Goal: Find specific page/section: Find specific page/section

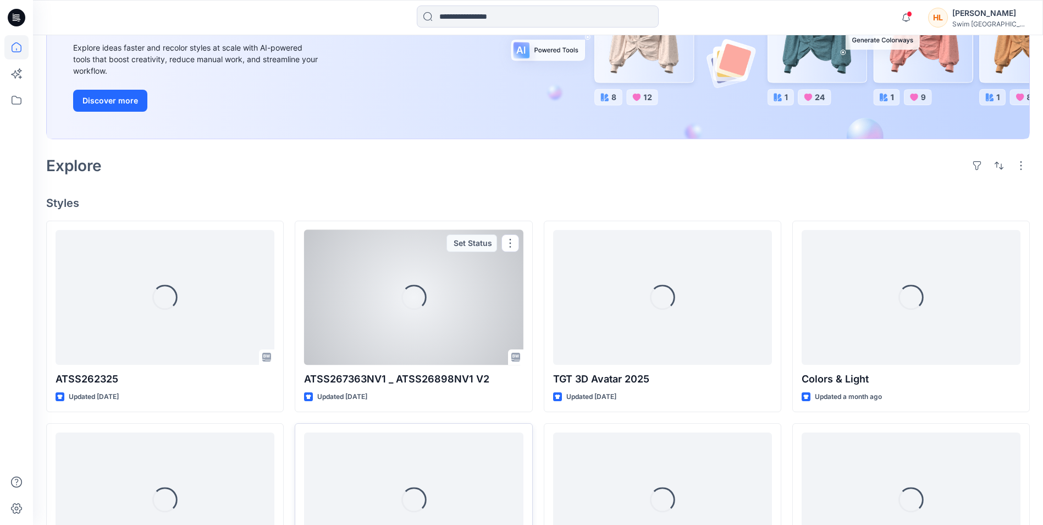
scroll to position [165, 0]
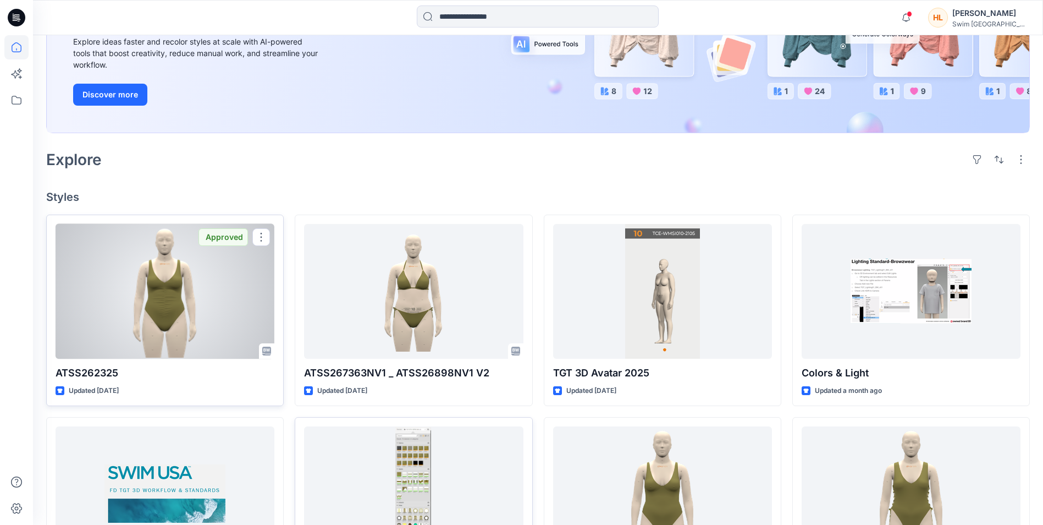
click at [190, 327] on div at bounding box center [165, 291] width 219 height 135
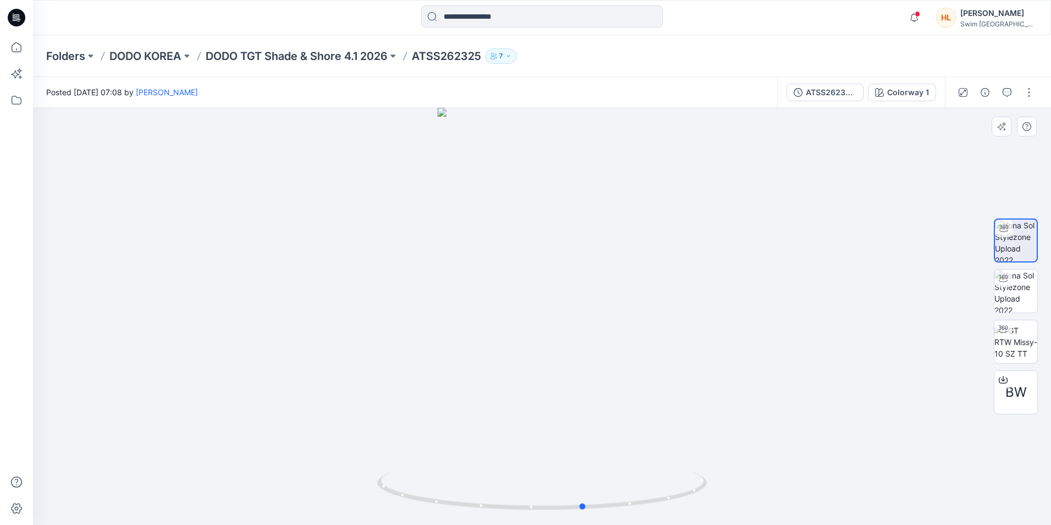
drag, startPoint x: 626, startPoint y: 422, endPoint x: 668, endPoint y: 401, distance: 47.2
click at [668, 401] on div at bounding box center [542, 316] width 1018 height 417
click at [831, 97] on div "ATSS262325 HL EDIT 03" at bounding box center [831, 92] width 51 height 12
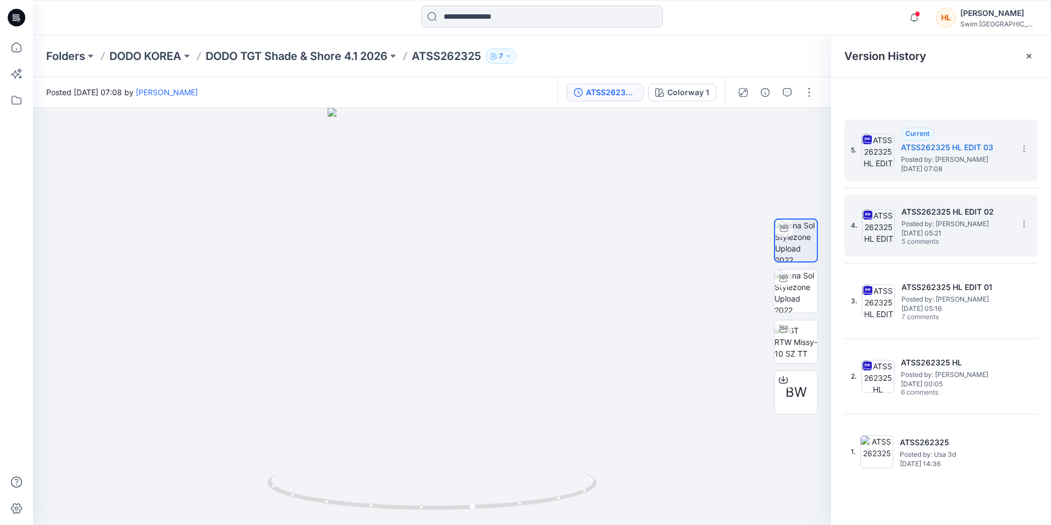
click at [979, 210] on h5 "ATSS262325 HL EDIT 02" at bounding box center [957, 211] width 110 height 13
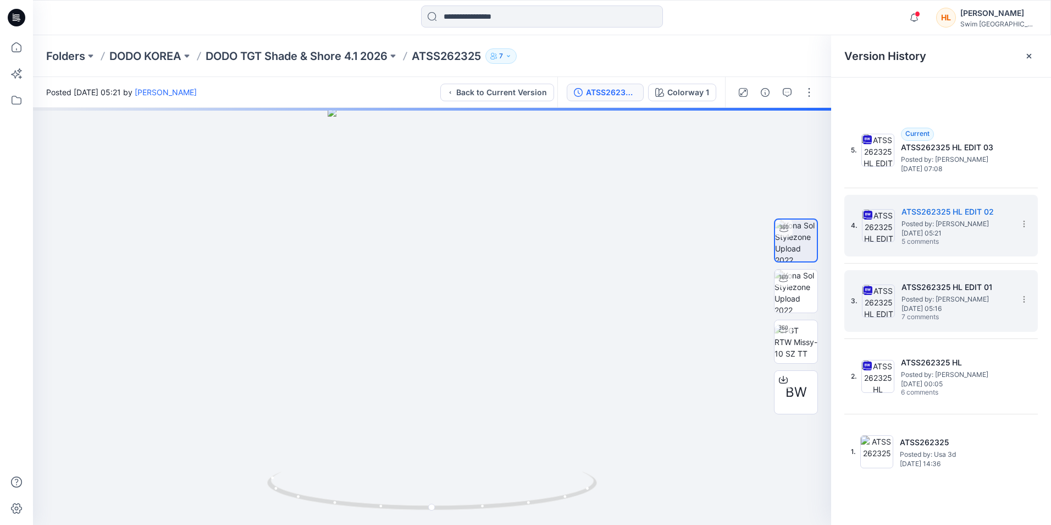
click at [955, 303] on span "Posted by: [PERSON_NAME]" at bounding box center [957, 299] width 110 height 11
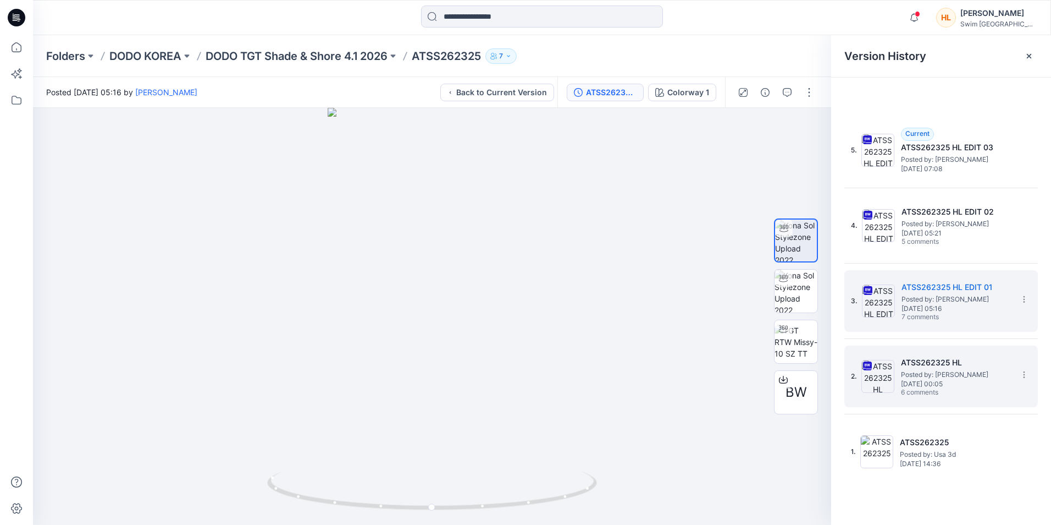
click at [936, 371] on span "Posted by: [PERSON_NAME]" at bounding box center [956, 374] width 110 height 11
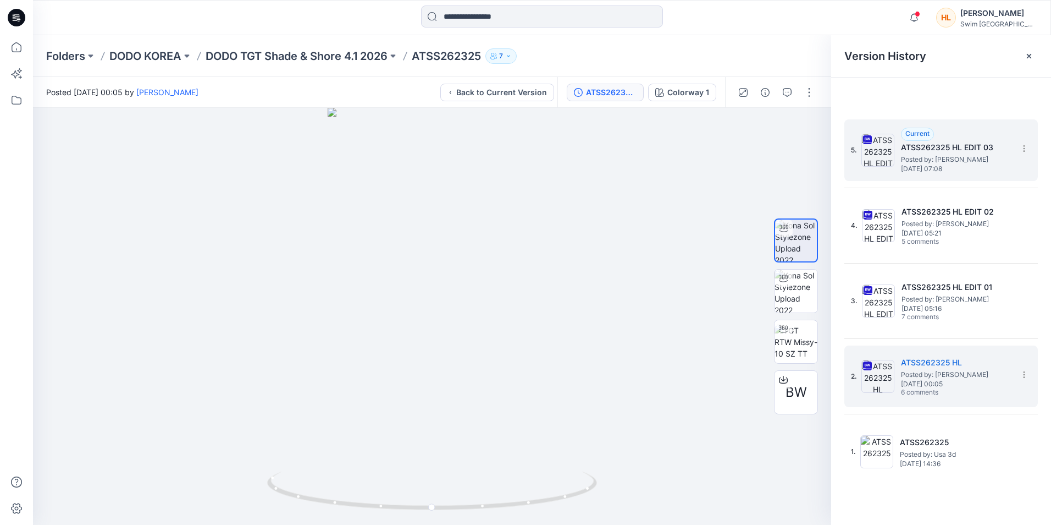
click at [948, 168] on span "[DATE] 07:08" at bounding box center [956, 169] width 110 height 8
drag, startPoint x: 931, startPoint y: 379, endPoint x: 931, endPoint y: 373, distance: 6.0
click at [931, 373] on div "ATSS262325 HL Posted by: [PERSON_NAME] [DATE] 00:05 6 comments" at bounding box center [956, 376] width 110 height 41
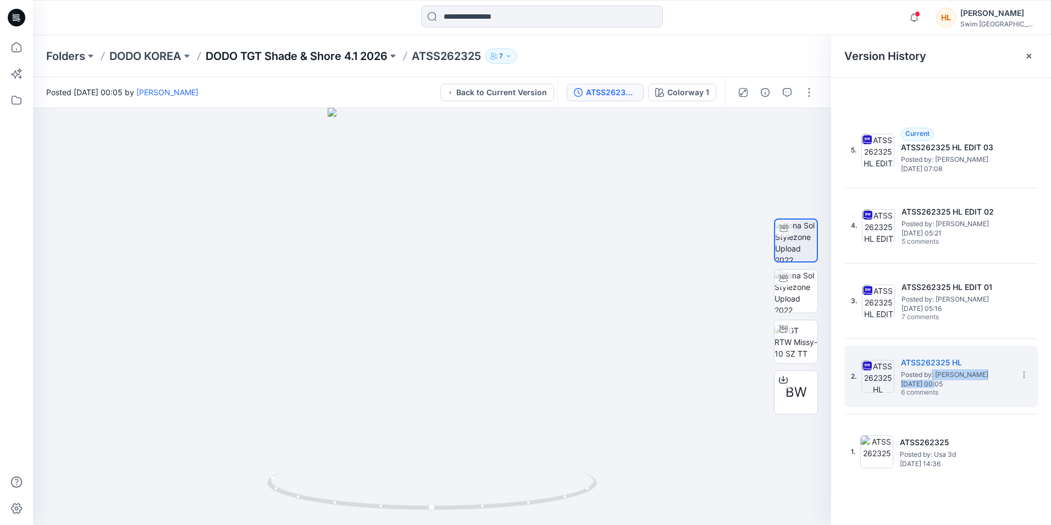
click at [359, 53] on p "DODO TGT Shade & Shore 4.1 2026" at bounding box center [297, 55] width 182 height 15
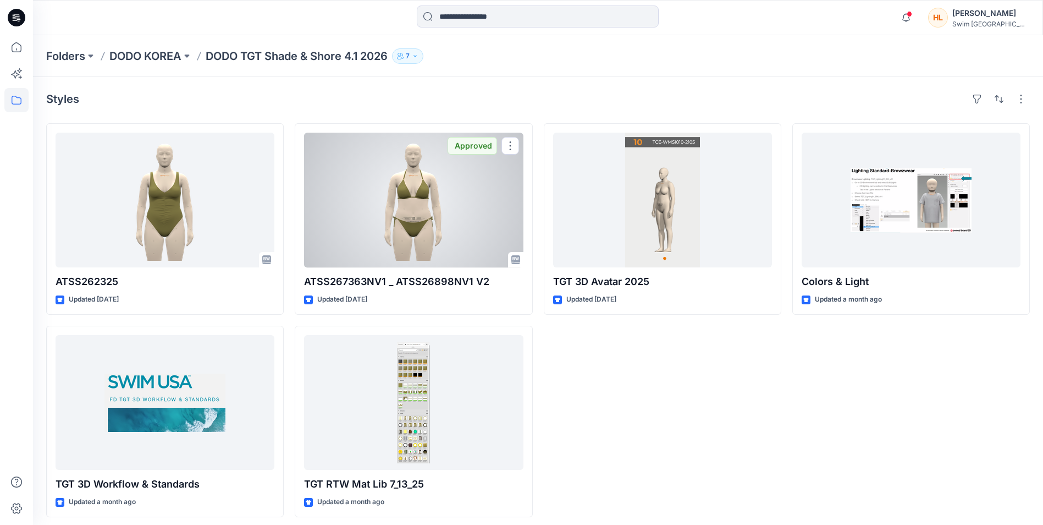
click at [408, 266] on div at bounding box center [413, 200] width 219 height 135
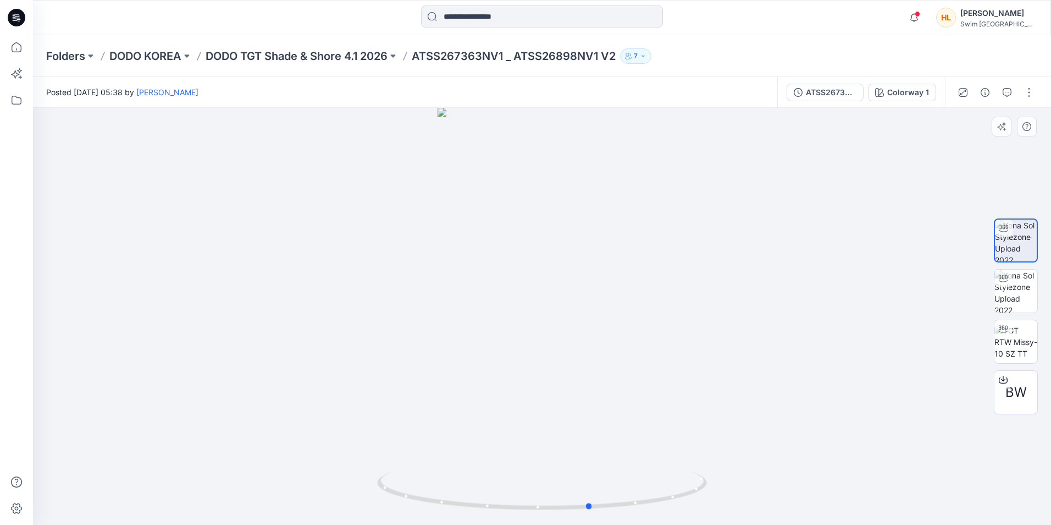
drag, startPoint x: 577, startPoint y: 379, endPoint x: 652, endPoint y: 385, distance: 75.0
click at [652, 385] on div at bounding box center [542, 316] width 1018 height 417
